Goal: Transaction & Acquisition: Purchase product/service

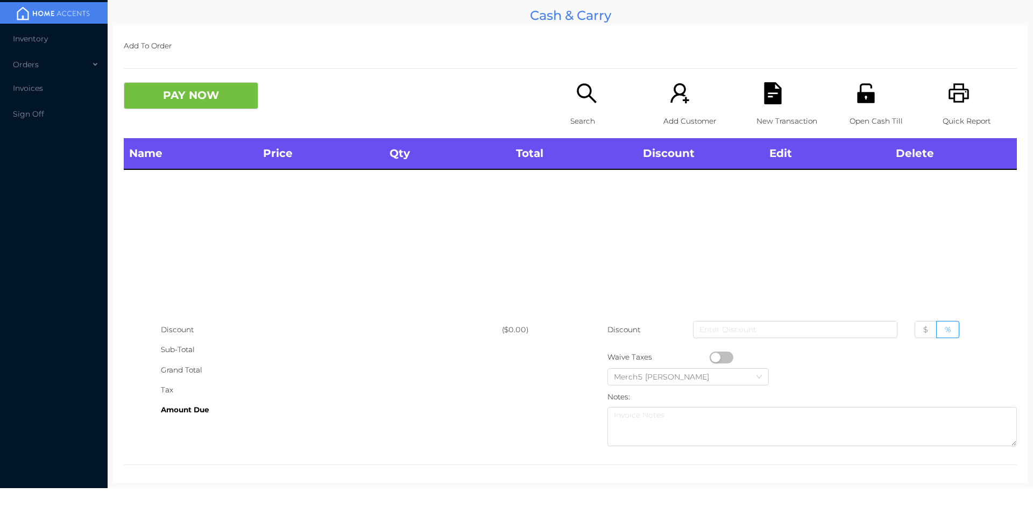
click at [582, 89] on icon "icon: search" at bounding box center [586, 93] width 22 height 22
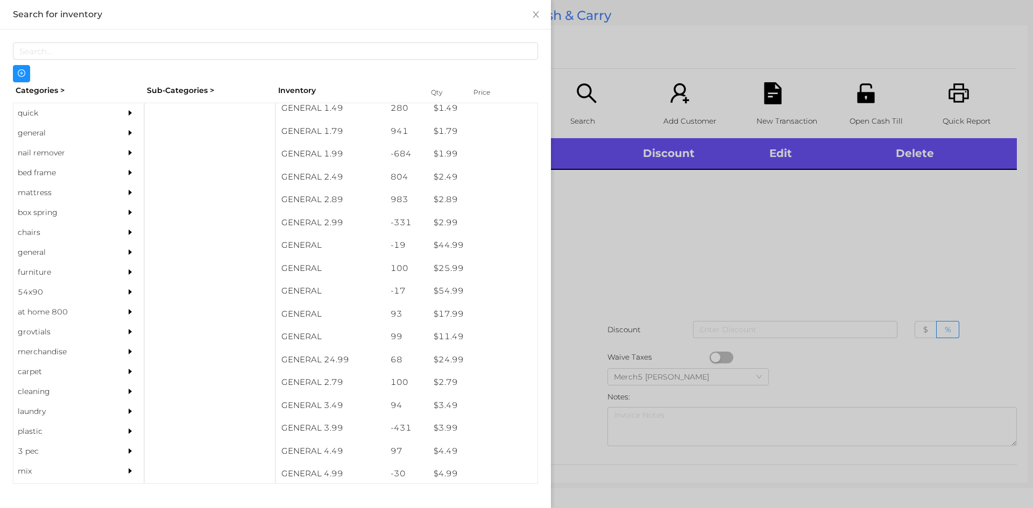
scroll to position [190, 0]
click at [29, 133] on div "general" at bounding box center [62, 133] width 98 height 20
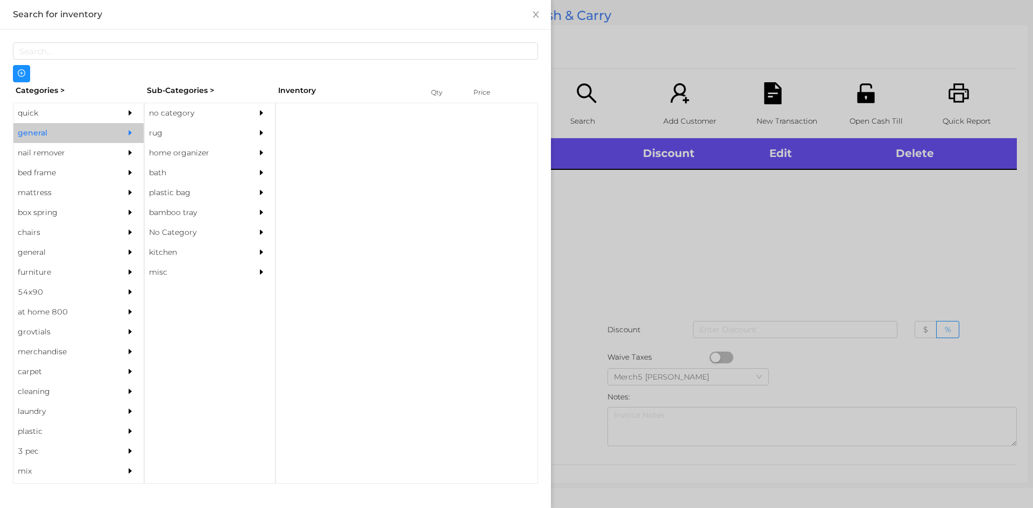
click at [164, 115] on div "no category" at bounding box center [194, 113] width 98 height 20
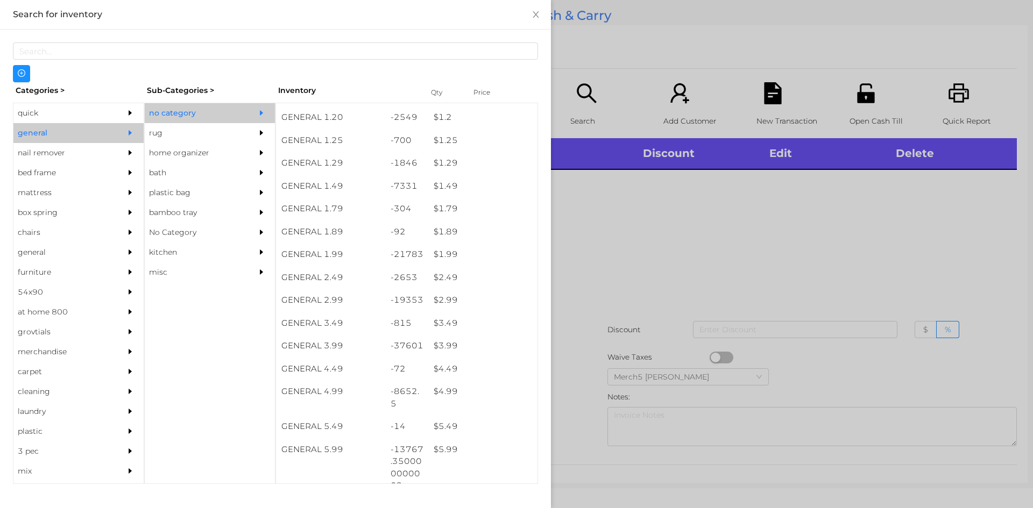
scroll to position [89, 0]
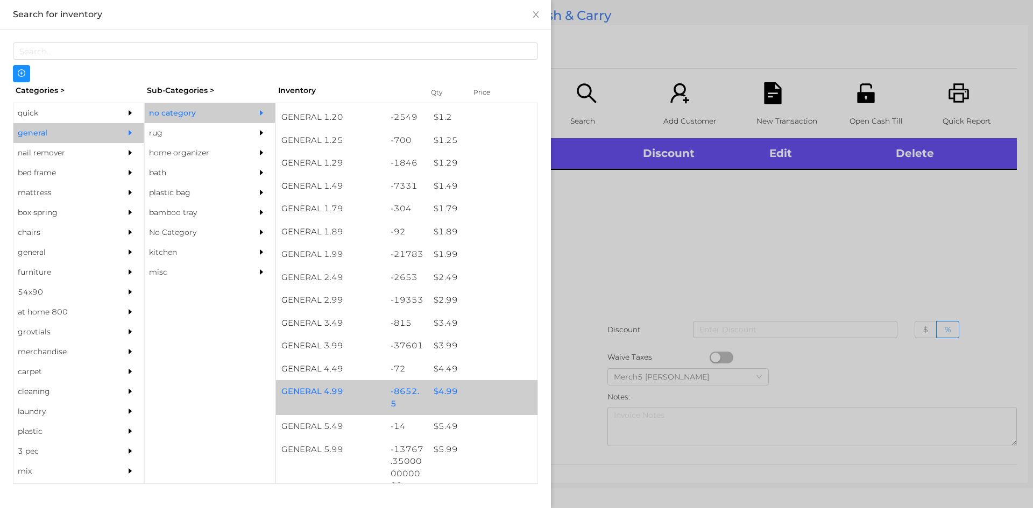
click at [440, 393] on div "$ 4.99" at bounding box center [482, 391] width 109 height 23
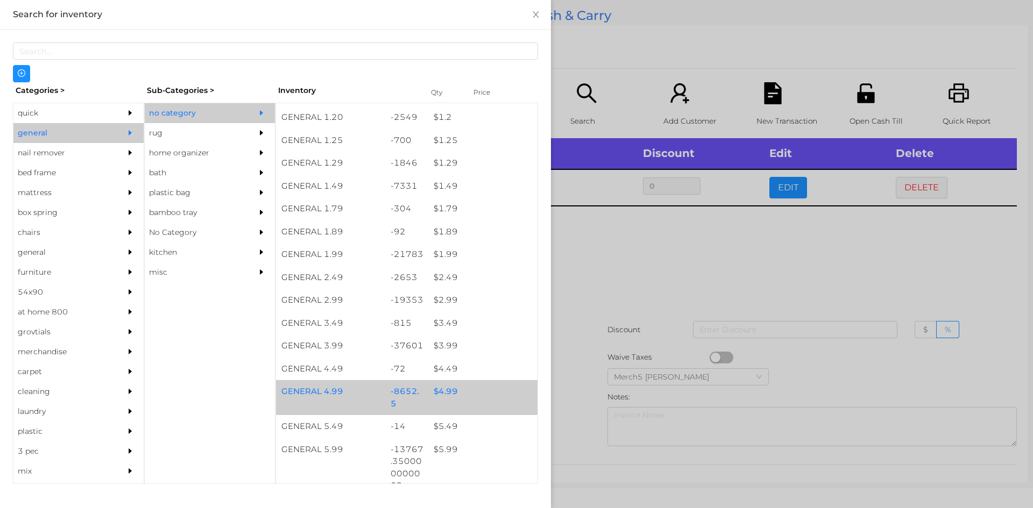
click at [441, 394] on div "$ 4.99" at bounding box center [482, 391] width 109 height 23
click at [441, 399] on div "$ 4.99" at bounding box center [482, 391] width 109 height 23
click at [440, 395] on div "$ 4.99" at bounding box center [482, 391] width 109 height 23
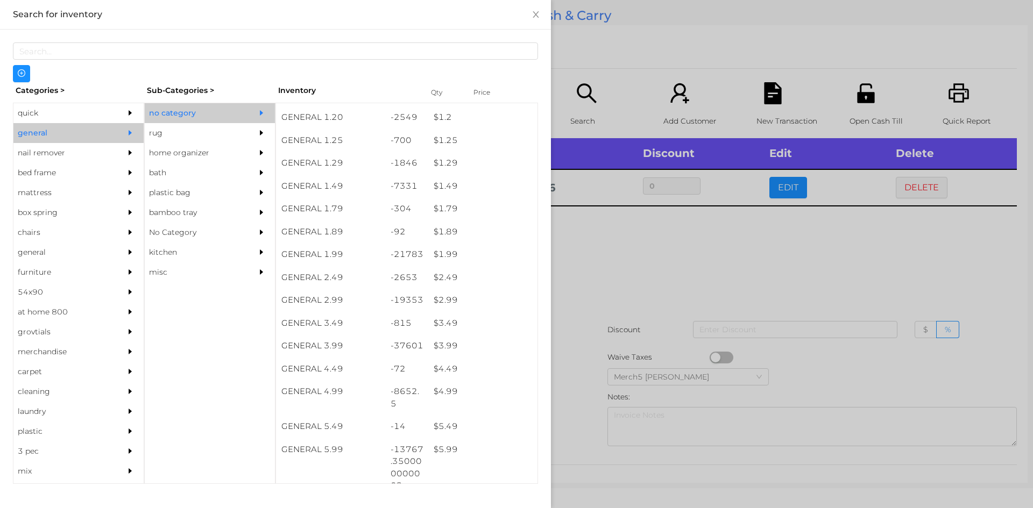
click at [609, 257] on div at bounding box center [516, 254] width 1033 height 508
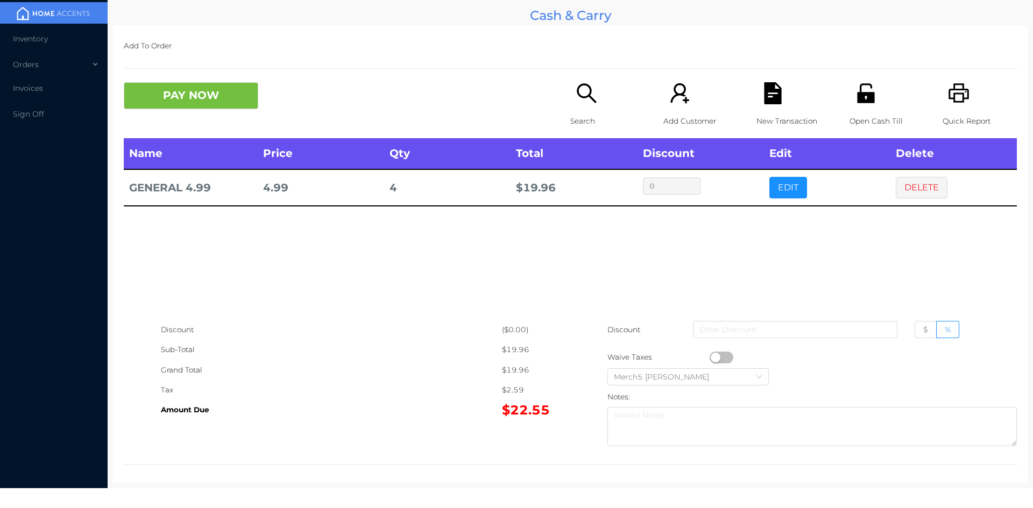
click at [581, 91] on icon "icon: search" at bounding box center [586, 93] width 22 height 22
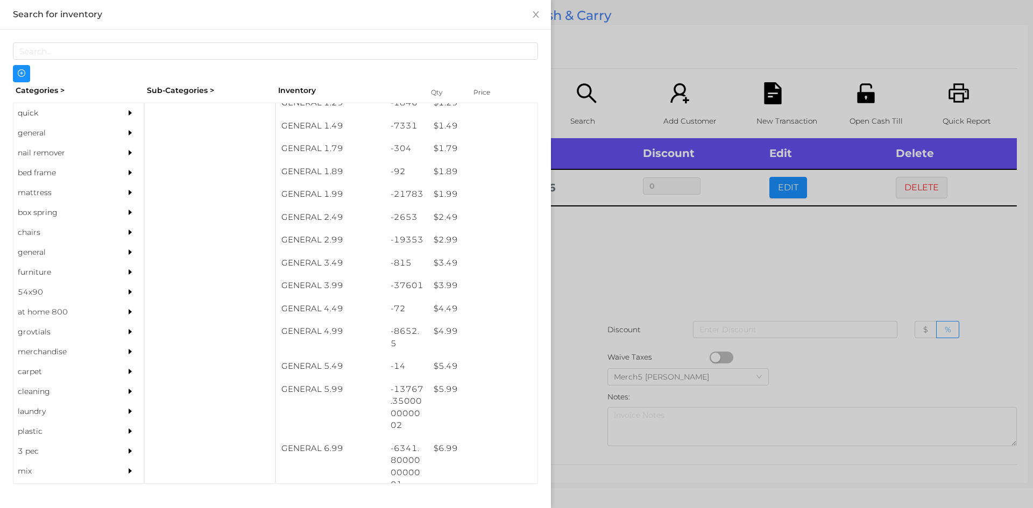
scroll to position [150, 0]
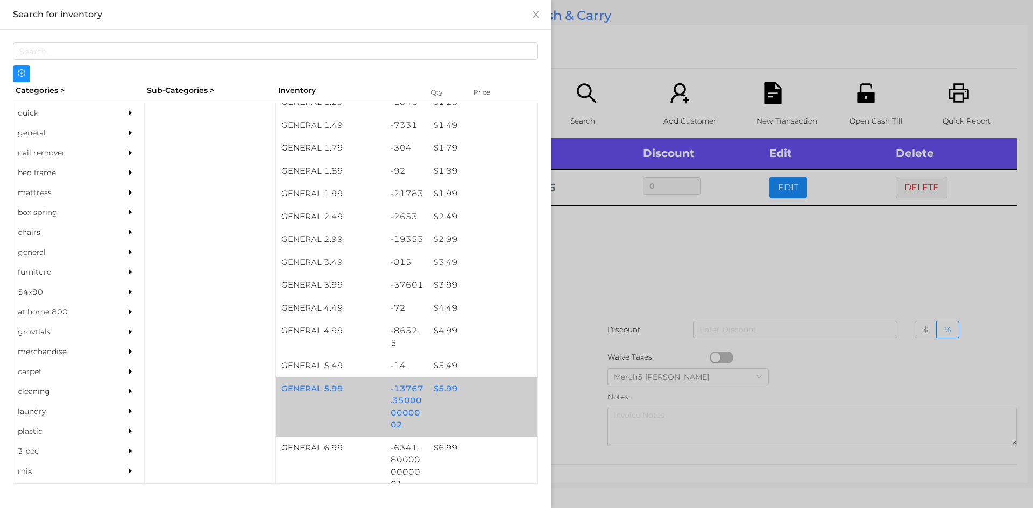
click at [443, 393] on div "$ 5.99" at bounding box center [482, 389] width 109 height 23
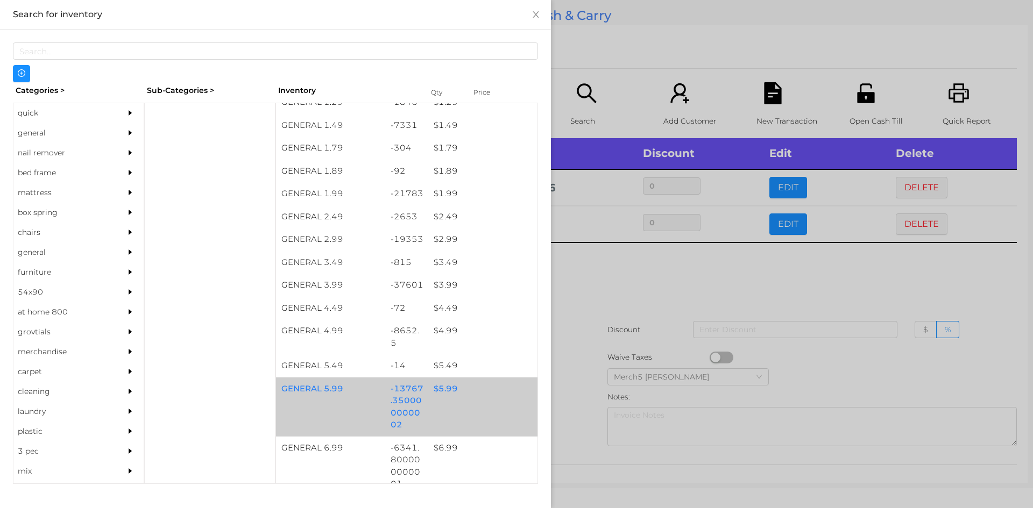
click at [439, 394] on div "$ 5.99" at bounding box center [482, 389] width 109 height 23
click at [437, 393] on div "$ 5.99" at bounding box center [482, 389] width 109 height 23
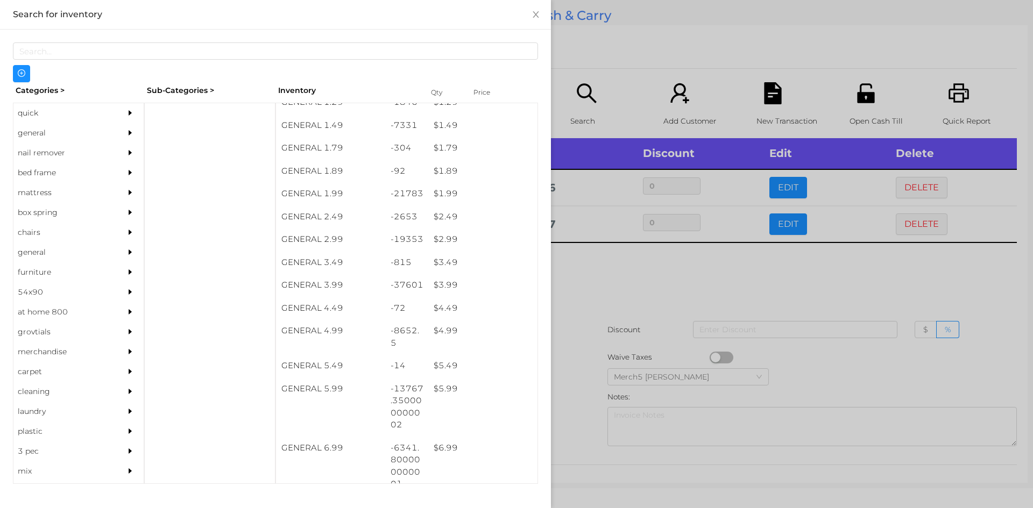
click at [564, 285] on div at bounding box center [516, 254] width 1033 height 508
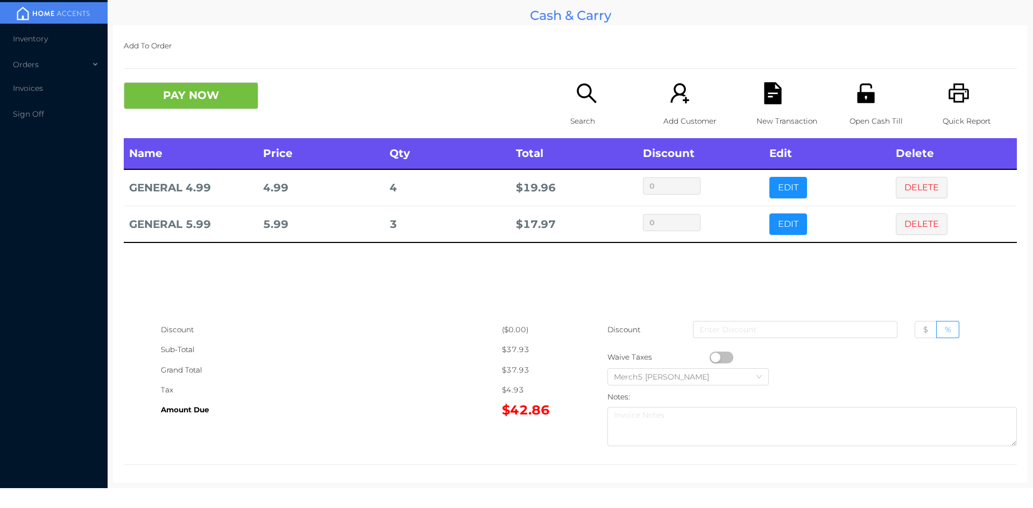
click at [238, 86] on button "PAY NOW" at bounding box center [191, 95] width 134 height 27
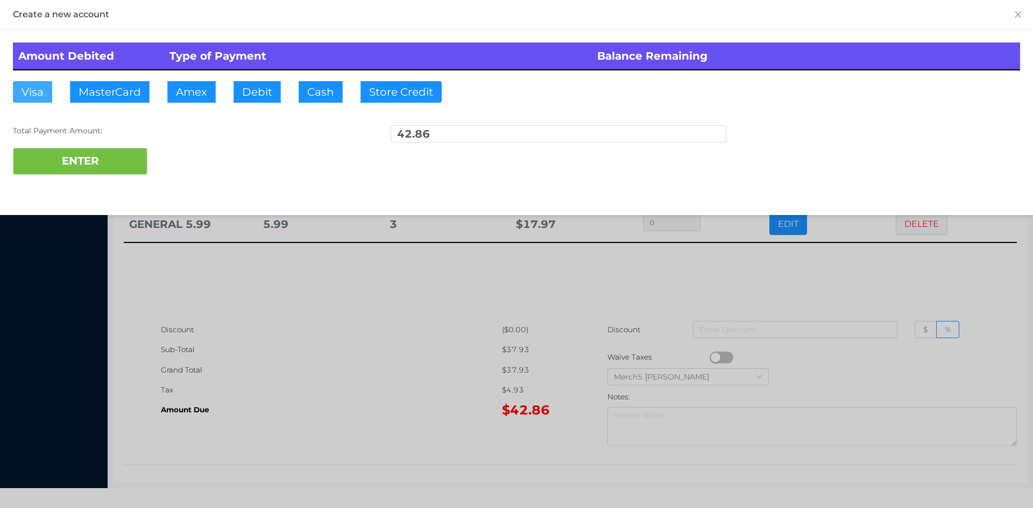
click at [31, 88] on button "Visa" at bounding box center [32, 92] width 39 height 22
click at [77, 161] on button "ENTER" at bounding box center [80, 161] width 134 height 27
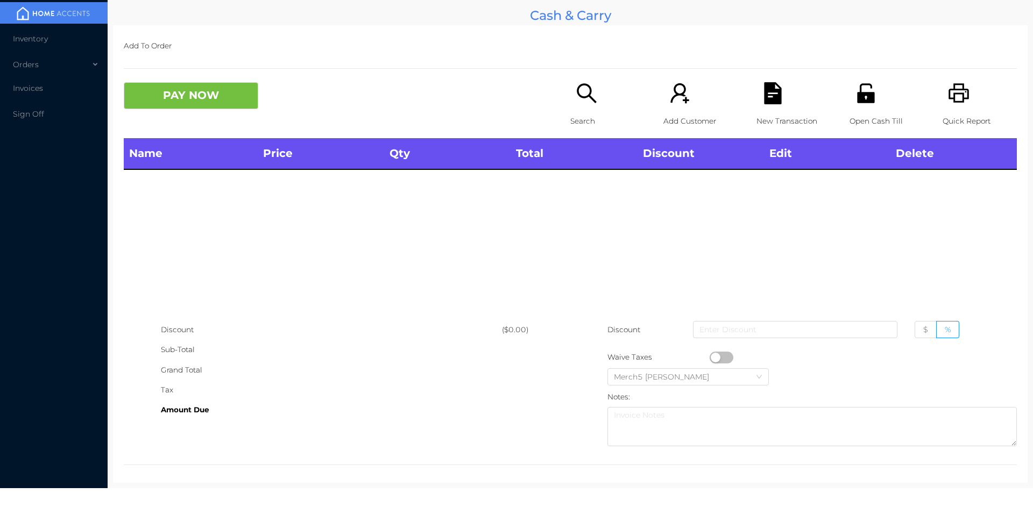
click at [575, 99] on icon "icon: search" at bounding box center [586, 93] width 22 height 22
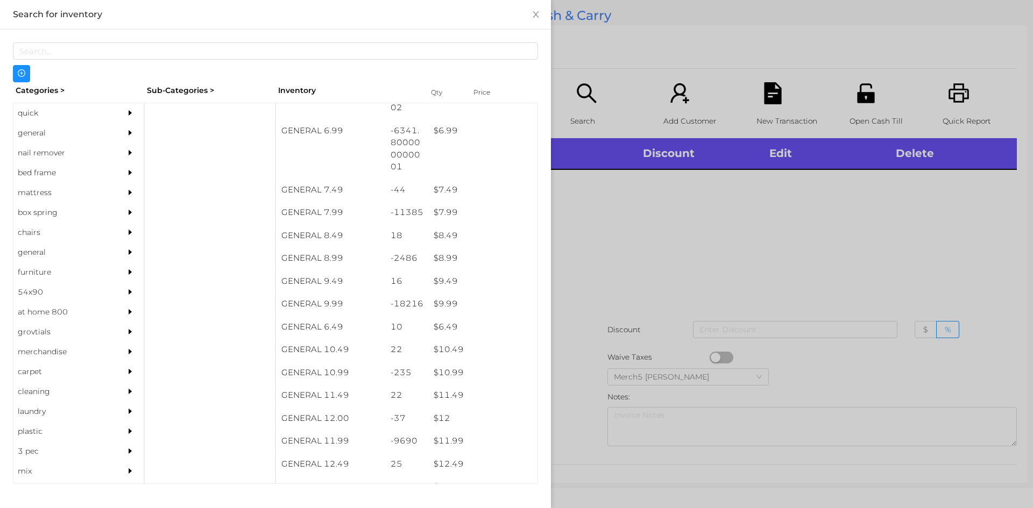
scroll to position [483, 0]
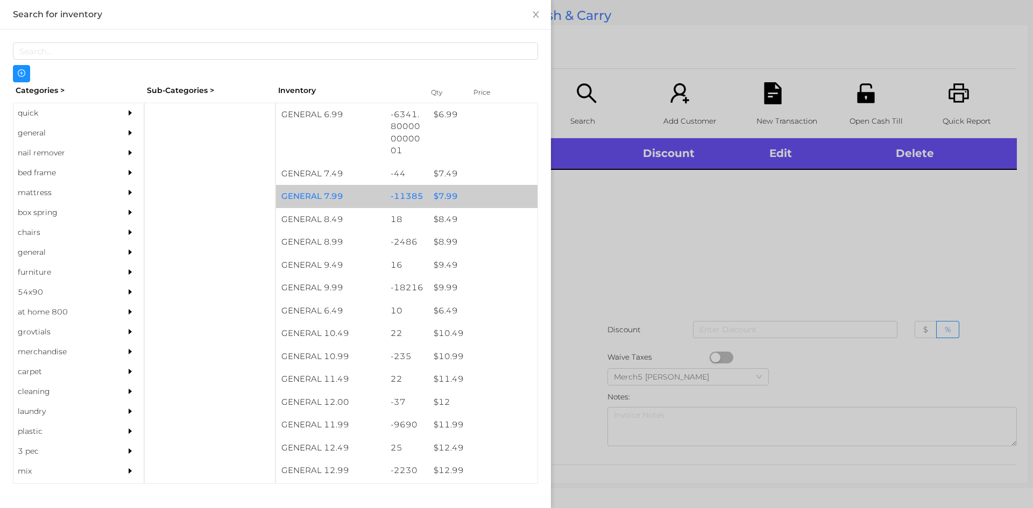
click at [442, 202] on div "$ 7.99" at bounding box center [482, 196] width 109 height 23
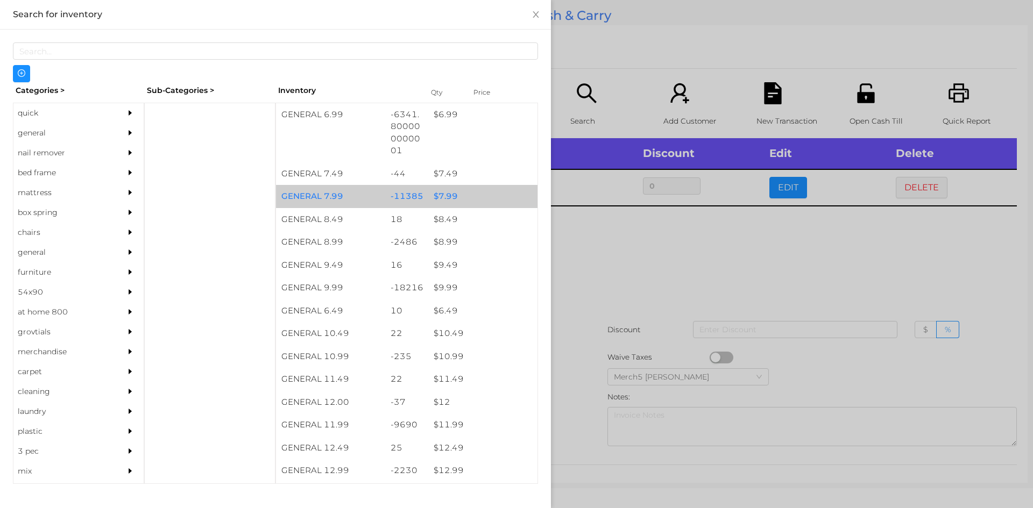
click at [439, 204] on div "$ 7.99" at bounding box center [482, 196] width 109 height 23
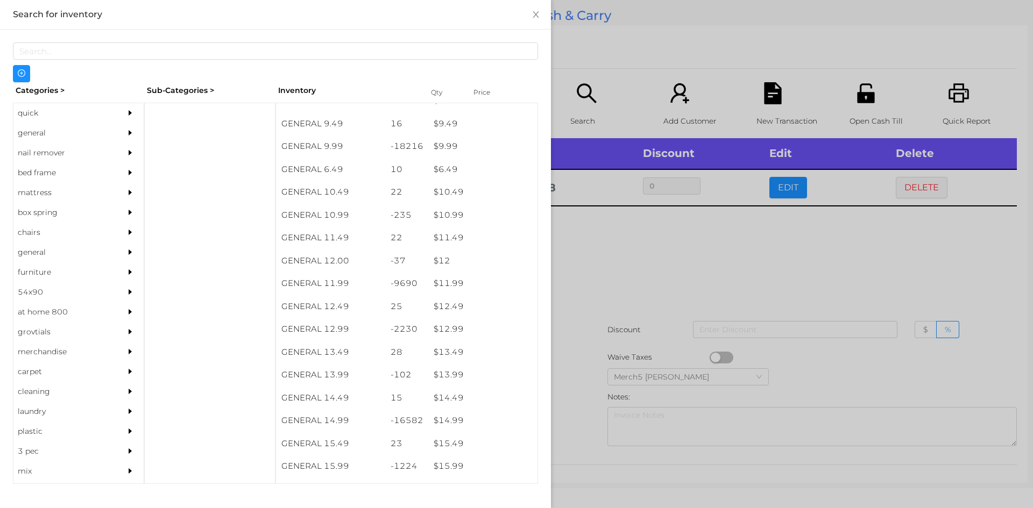
scroll to position [624, 0]
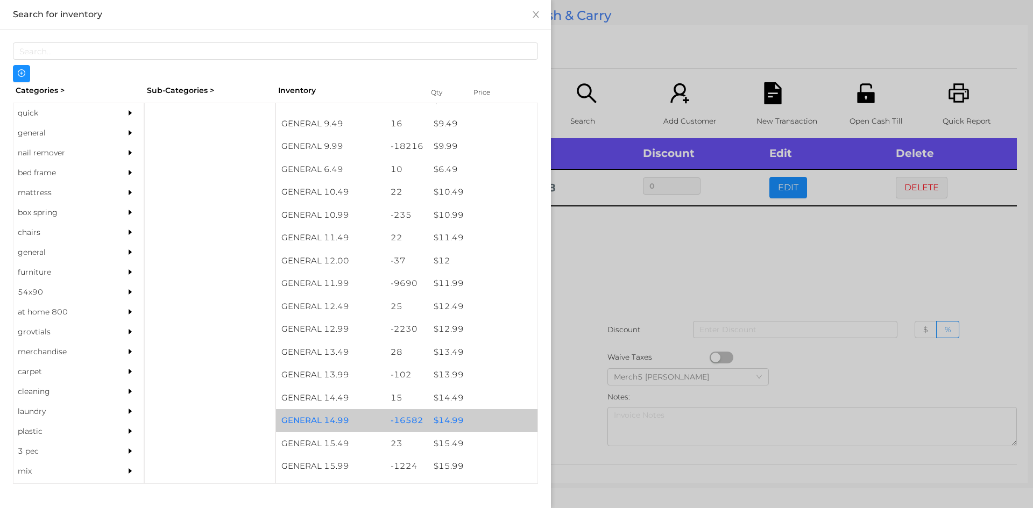
click at [445, 418] on div "$ 14.99" at bounding box center [482, 420] width 109 height 23
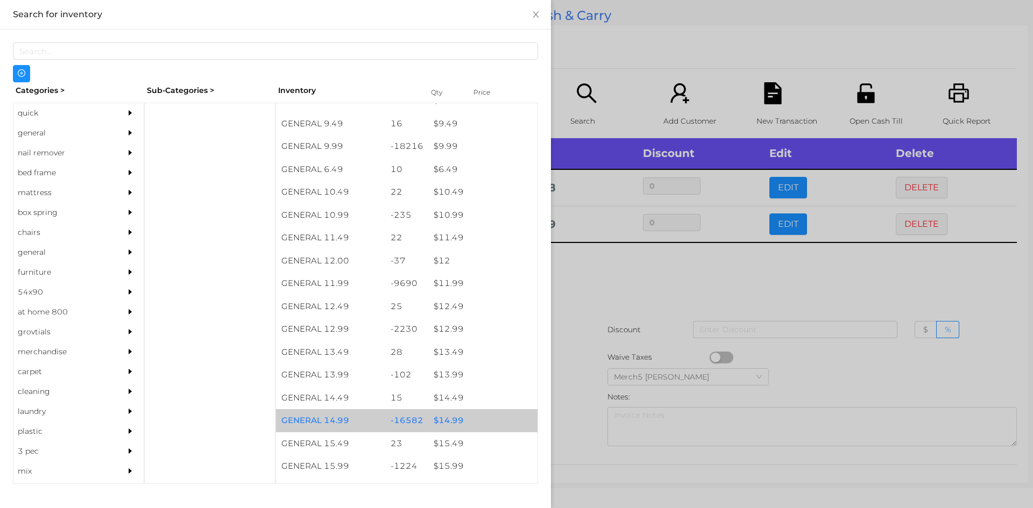
click at [437, 423] on div "$ 14.99" at bounding box center [482, 420] width 109 height 23
click at [603, 283] on div at bounding box center [516, 254] width 1033 height 508
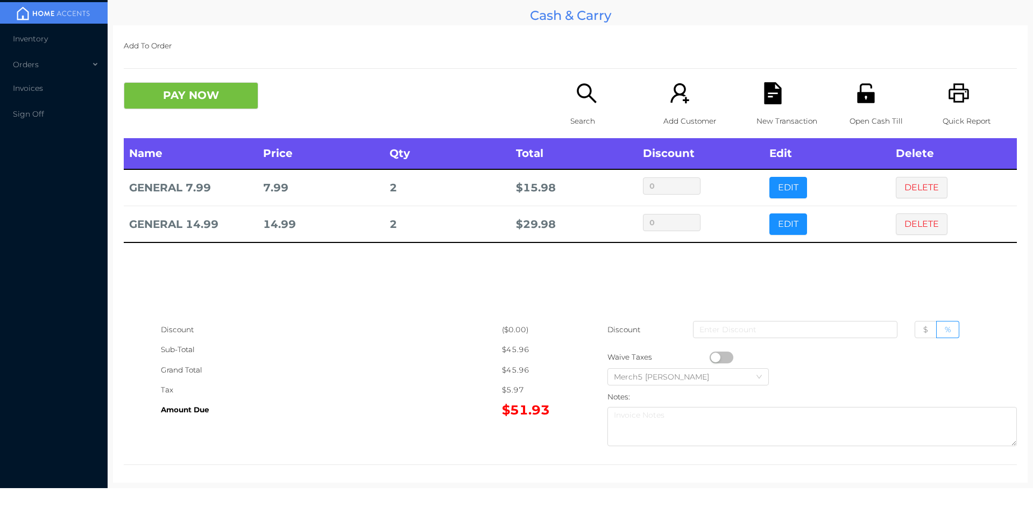
click at [579, 91] on icon "icon: search" at bounding box center [586, 93] width 22 height 22
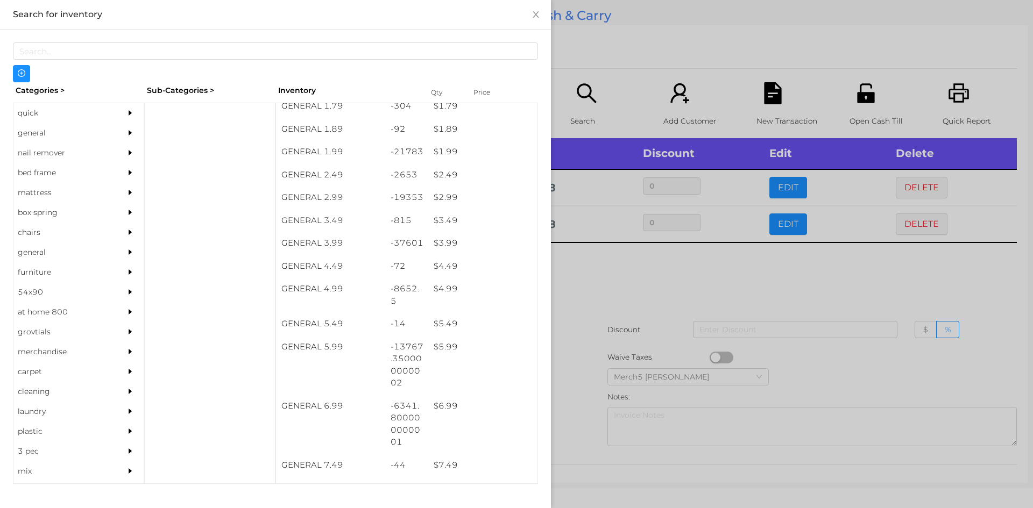
scroll to position [194, 0]
click at [446, 349] on div "$ 5.99" at bounding box center [482, 344] width 109 height 23
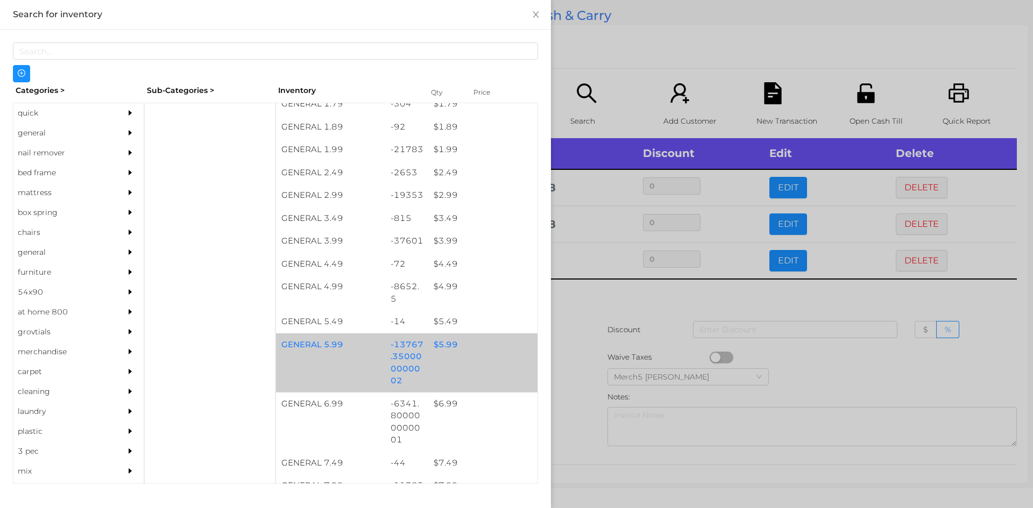
click at [438, 406] on div "$ 6.99" at bounding box center [482, 404] width 109 height 23
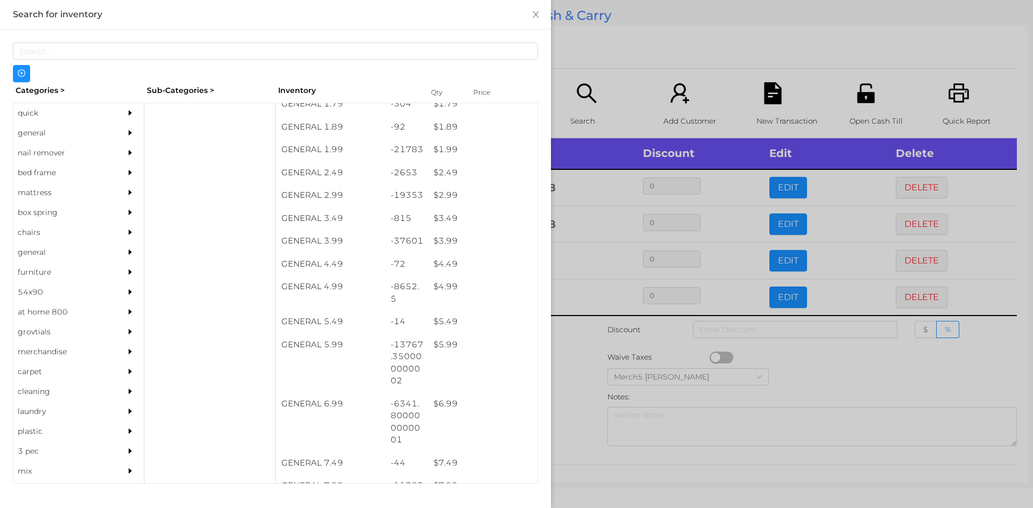
click at [570, 385] on div at bounding box center [516, 254] width 1033 height 508
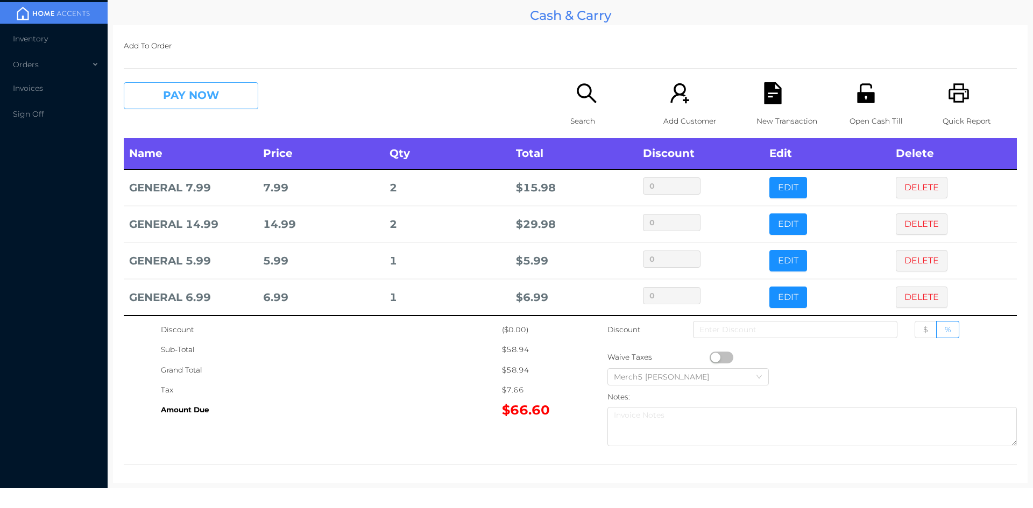
click at [219, 90] on button "PAY NOW" at bounding box center [191, 95] width 134 height 27
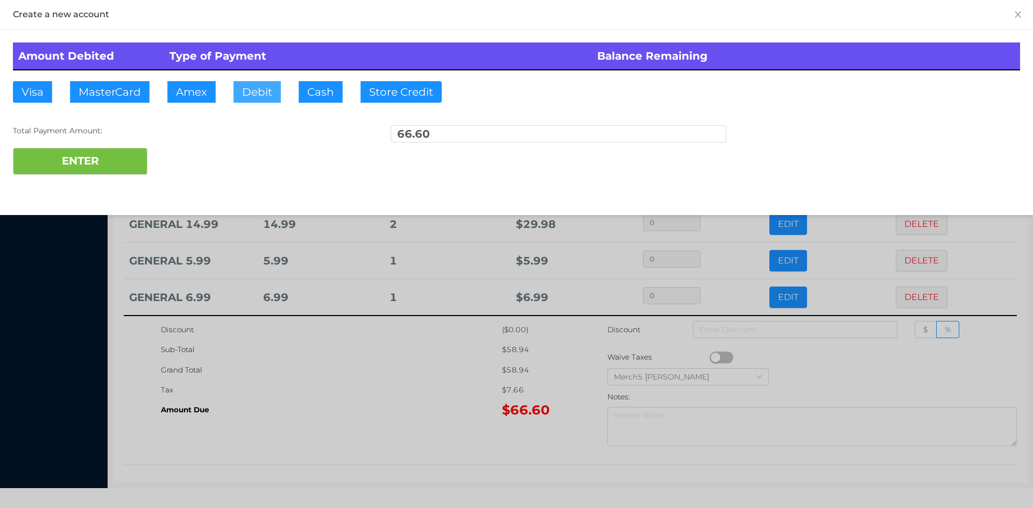
click at [262, 90] on button "Debit" at bounding box center [256, 92] width 47 height 22
click at [98, 165] on button "ENTER" at bounding box center [80, 161] width 134 height 27
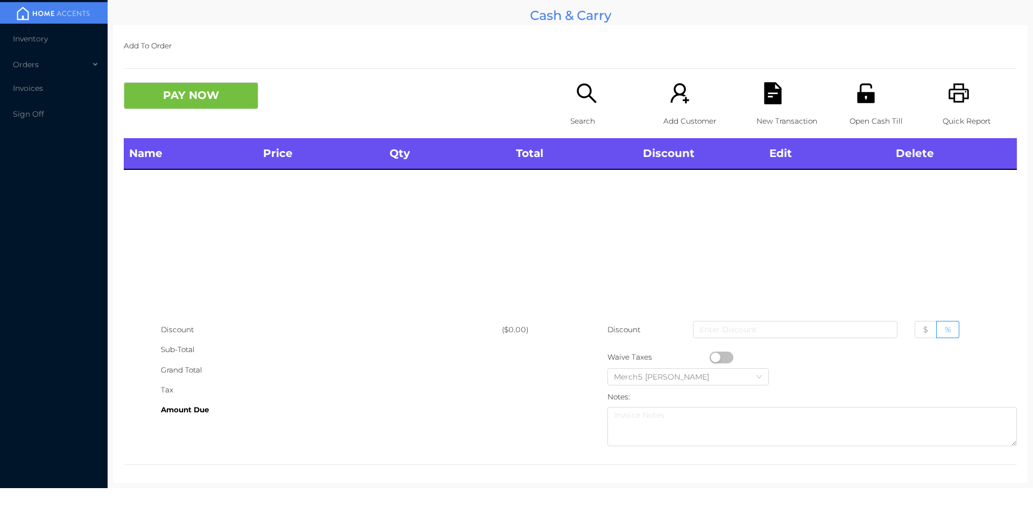
click at [577, 92] on icon "icon: search" at bounding box center [586, 92] width 19 height 19
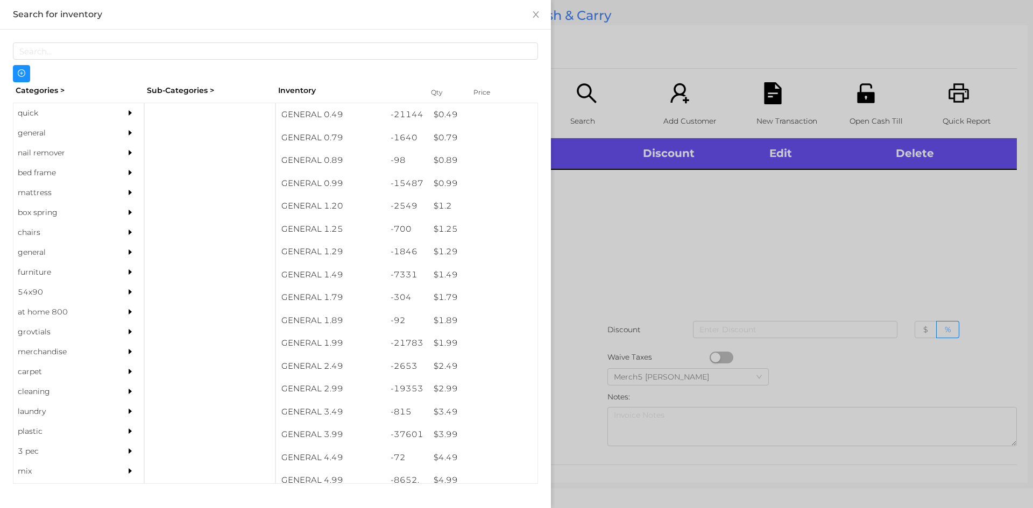
click at [33, 113] on div "quick" at bounding box center [62, 113] width 98 height 20
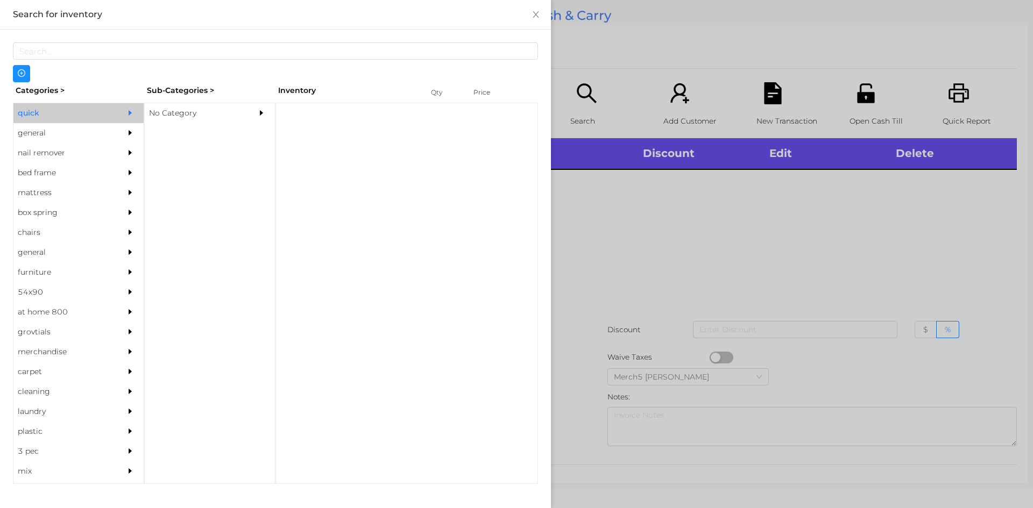
click at [40, 138] on div "general" at bounding box center [62, 133] width 98 height 20
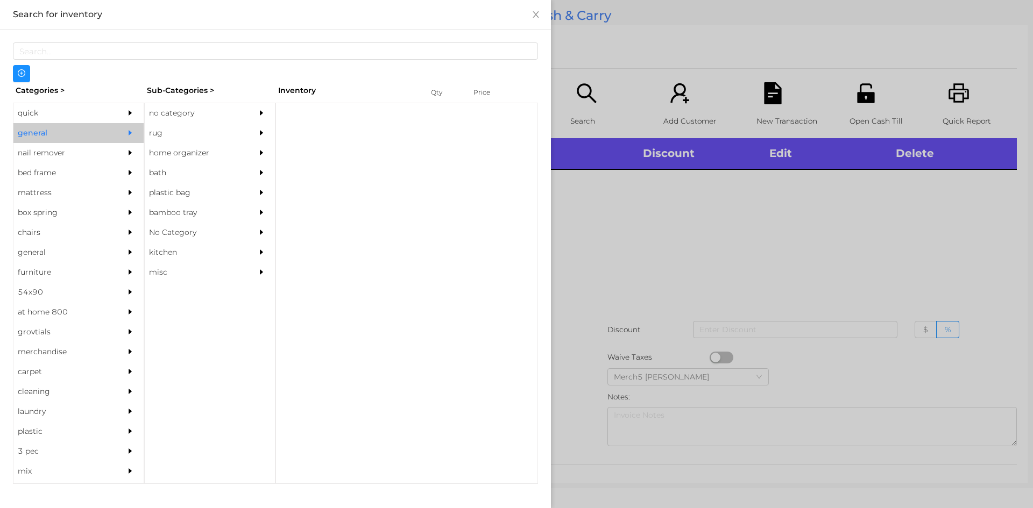
click at [177, 114] on div "no category" at bounding box center [194, 113] width 98 height 20
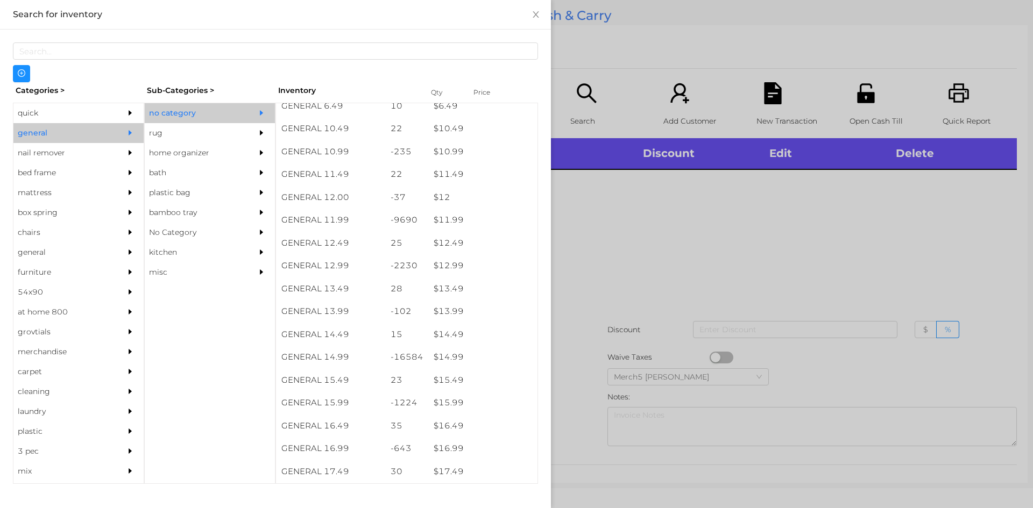
scroll to position [688, 0]
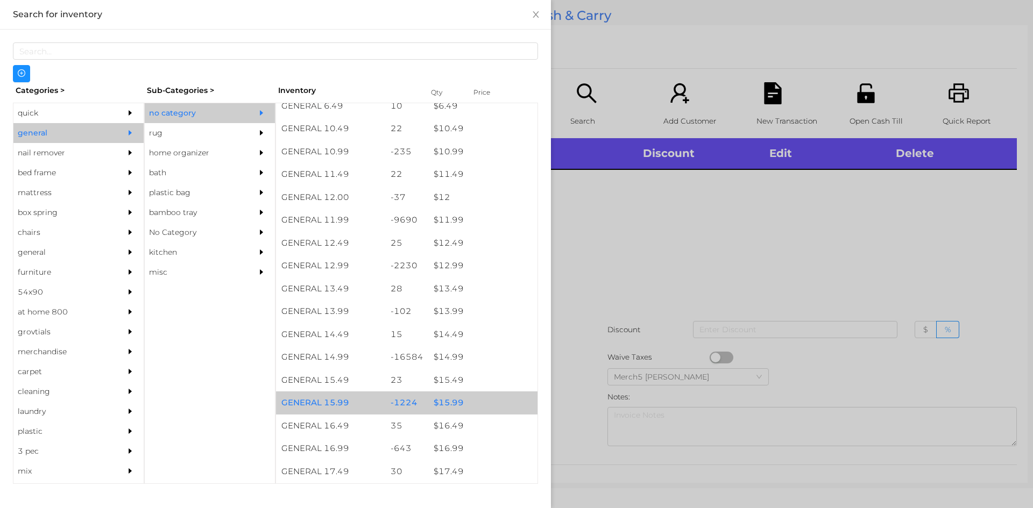
click at [449, 403] on div "$ 15.99" at bounding box center [482, 403] width 109 height 23
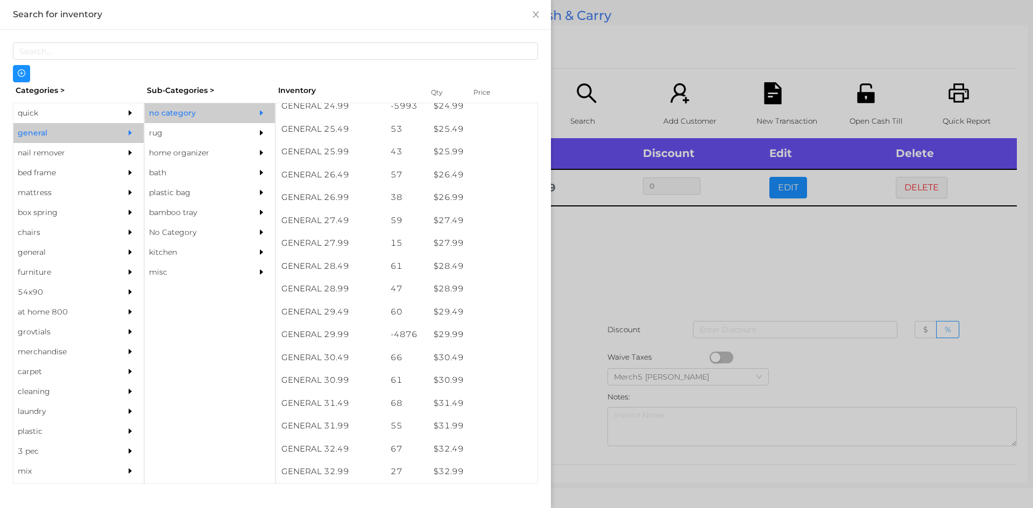
scroll to position [1397, 0]
click at [903, 191] on div at bounding box center [516, 254] width 1033 height 508
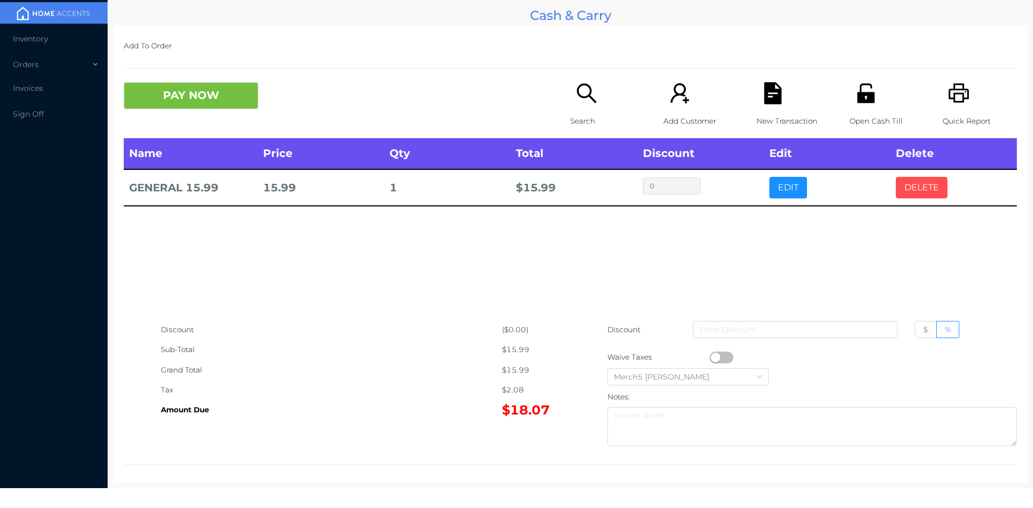
click at [908, 180] on button "DELETE" at bounding box center [921, 188] width 52 height 22
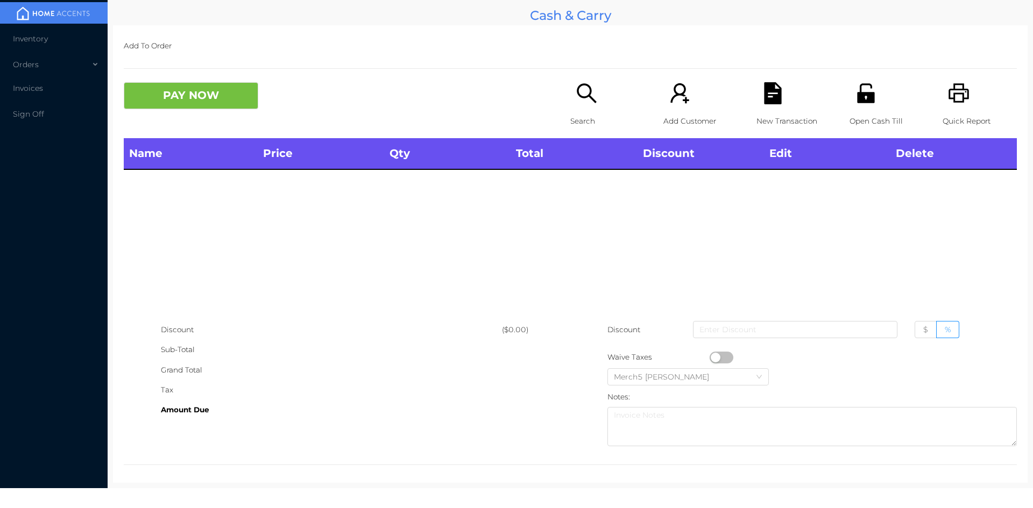
click at [586, 94] on icon "icon: search" at bounding box center [586, 92] width 19 height 19
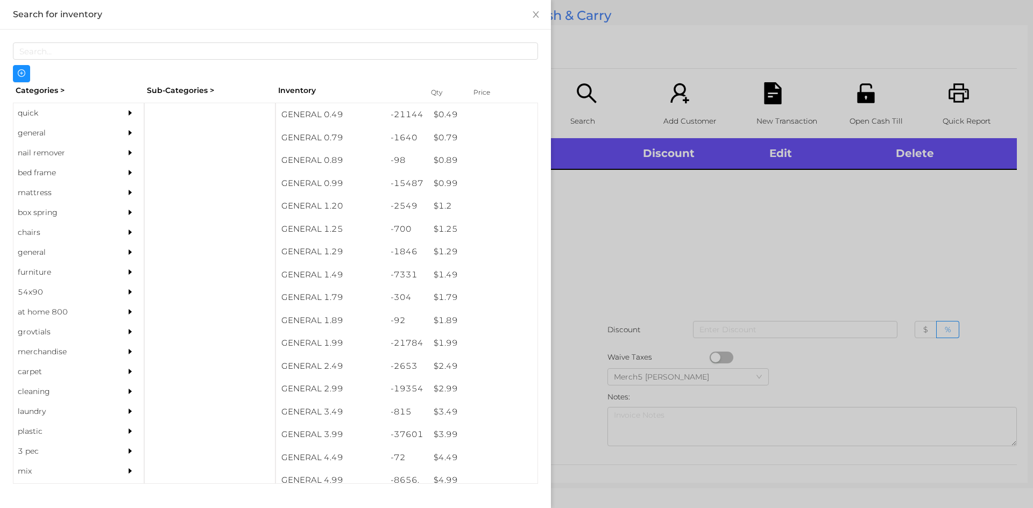
click at [33, 123] on div "quick" at bounding box center [62, 113] width 98 height 20
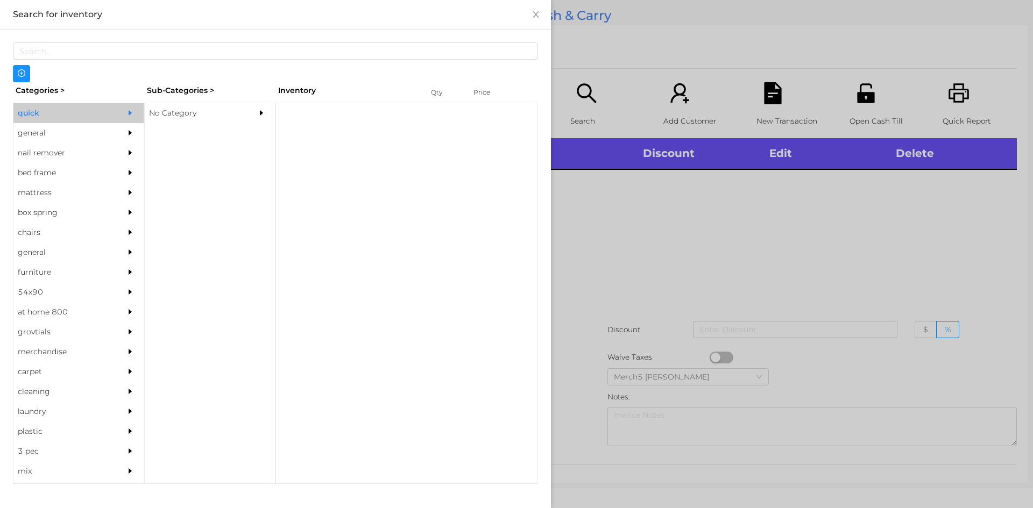
click at [183, 113] on div "No Category" at bounding box center [194, 113] width 98 height 20
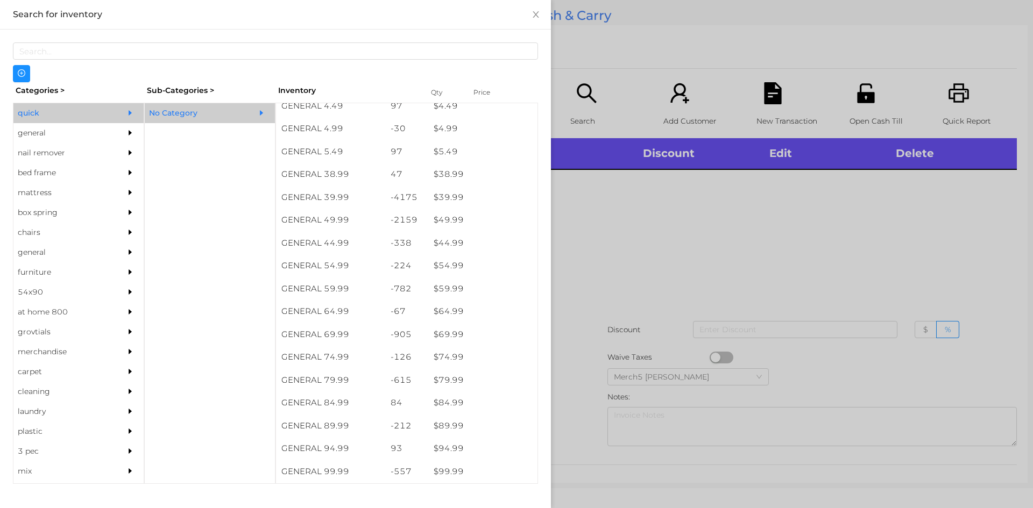
scroll to position [531, 0]
click at [24, 132] on div "general" at bounding box center [62, 133] width 98 height 20
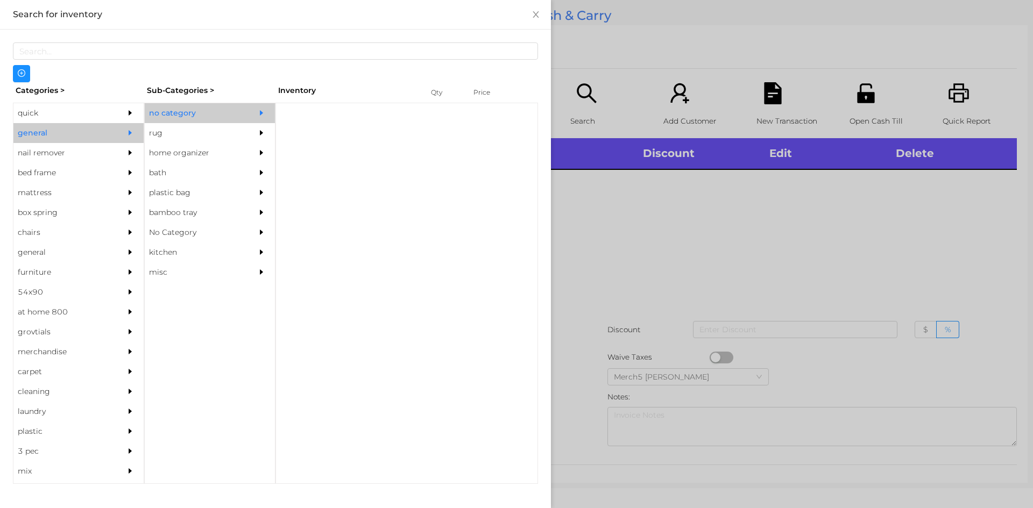
click at [177, 113] on div "no category" at bounding box center [194, 113] width 98 height 20
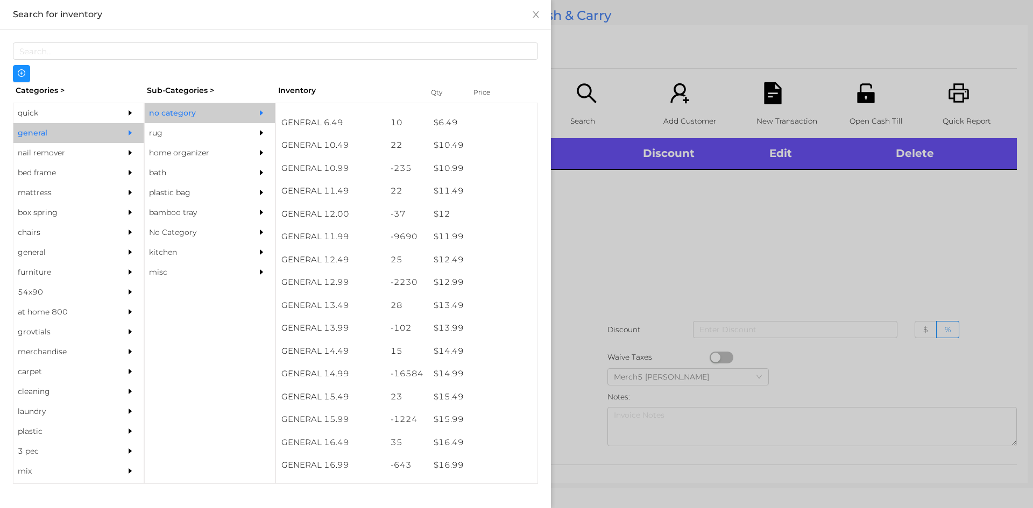
scroll to position [692, 0]
click at [452, 401] on div "$ 15.99" at bounding box center [482, 399] width 109 height 23
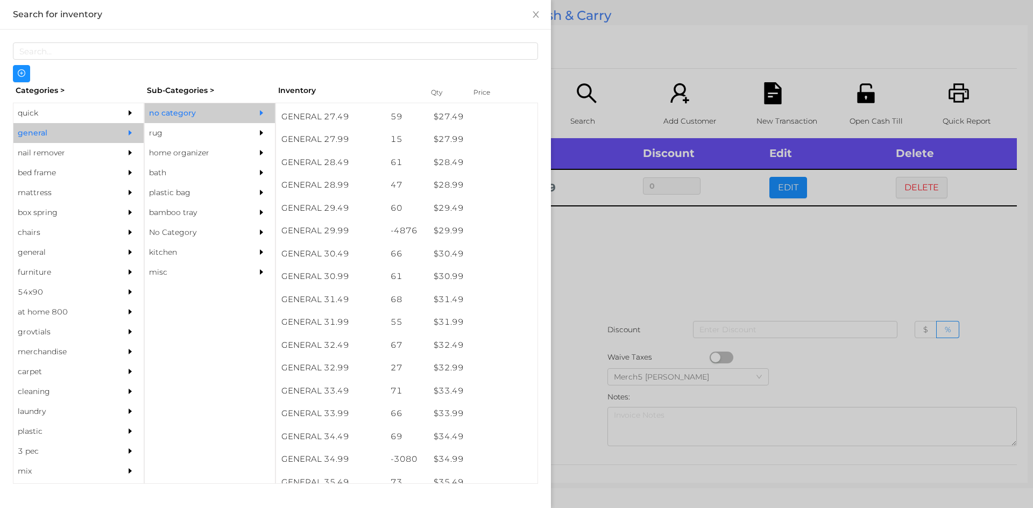
scroll to position [1514, 0]
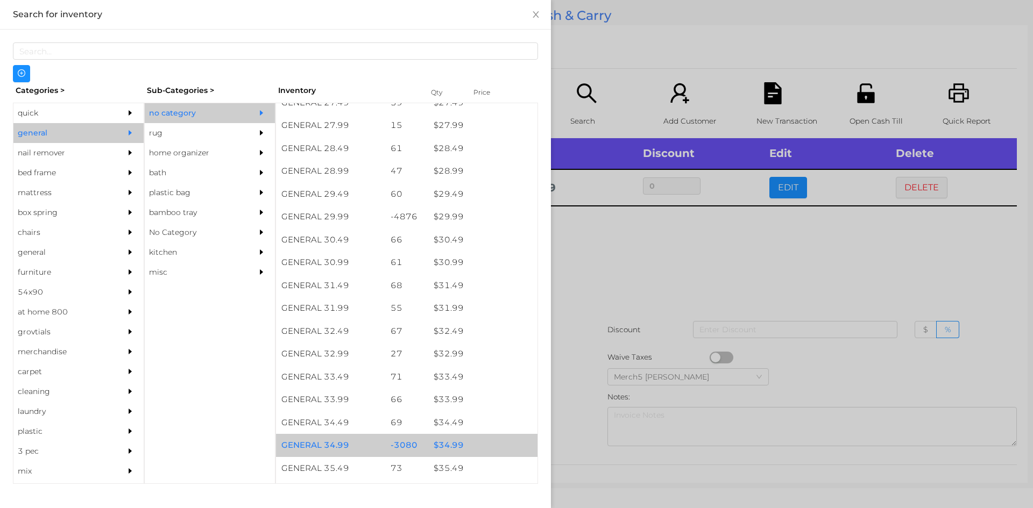
click at [456, 445] on div "$ 34.99" at bounding box center [482, 445] width 109 height 23
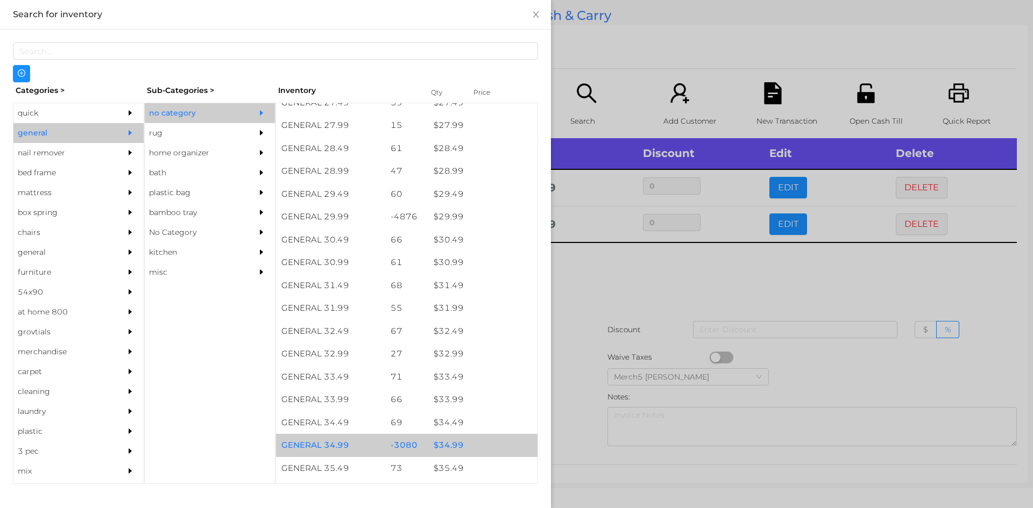
click at [451, 447] on div "$ 34.99" at bounding box center [482, 445] width 109 height 23
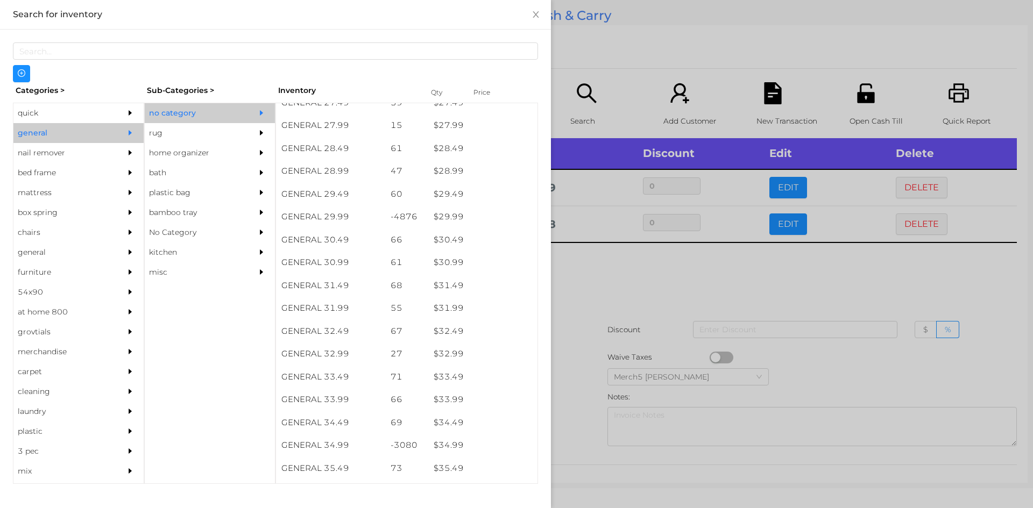
click at [579, 271] on div at bounding box center [516, 254] width 1033 height 508
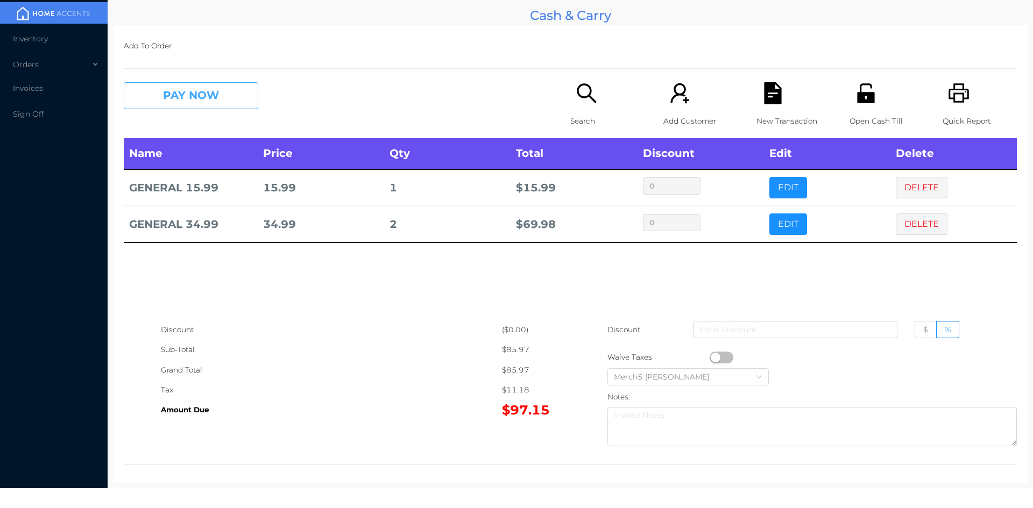
click at [219, 91] on button "PAY NOW" at bounding box center [191, 95] width 134 height 27
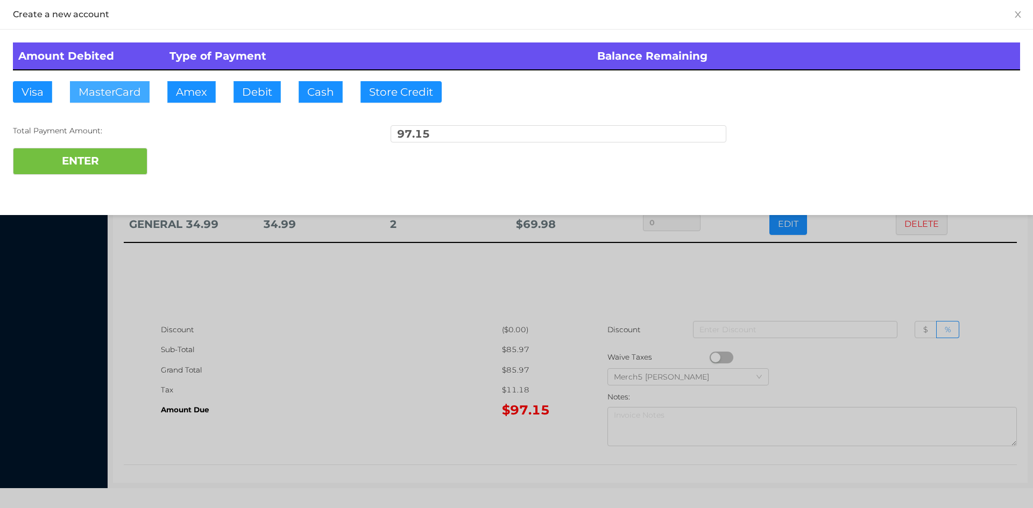
click at [118, 86] on button "MasterCard" at bounding box center [110, 92] width 80 height 22
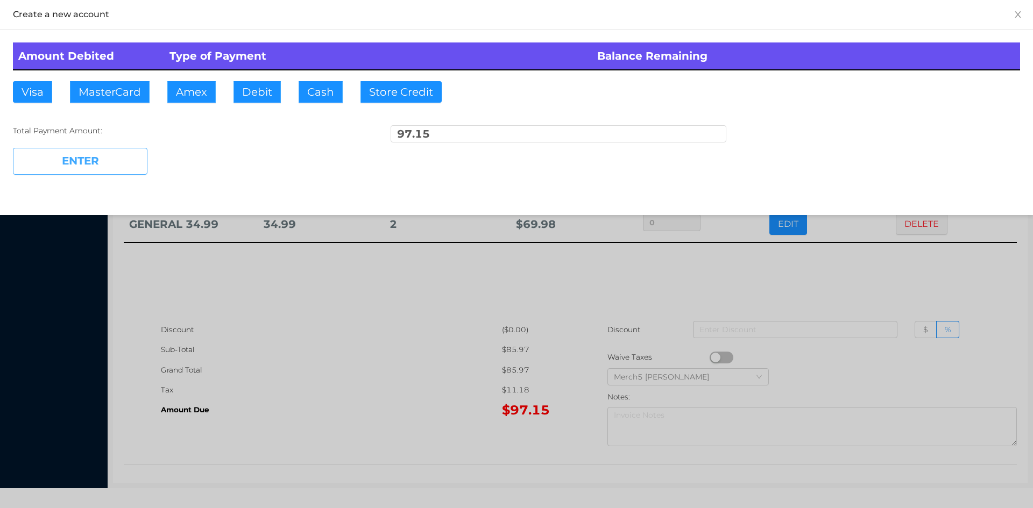
click at [86, 162] on button "ENTER" at bounding box center [80, 161] width 134 height 27
